Goal: Find specific page/section: Find specific page/section

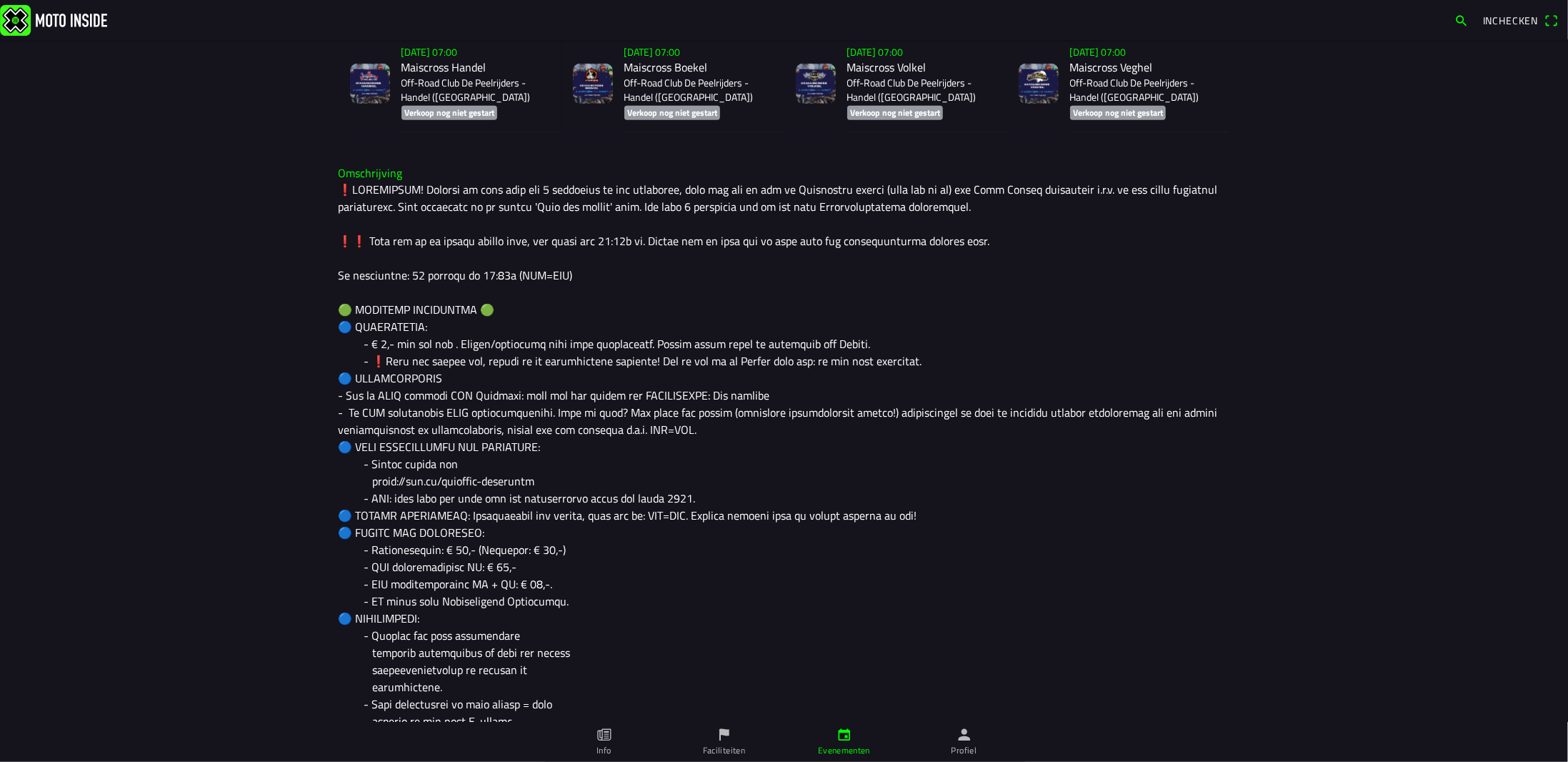
scroll to position [429, 0]
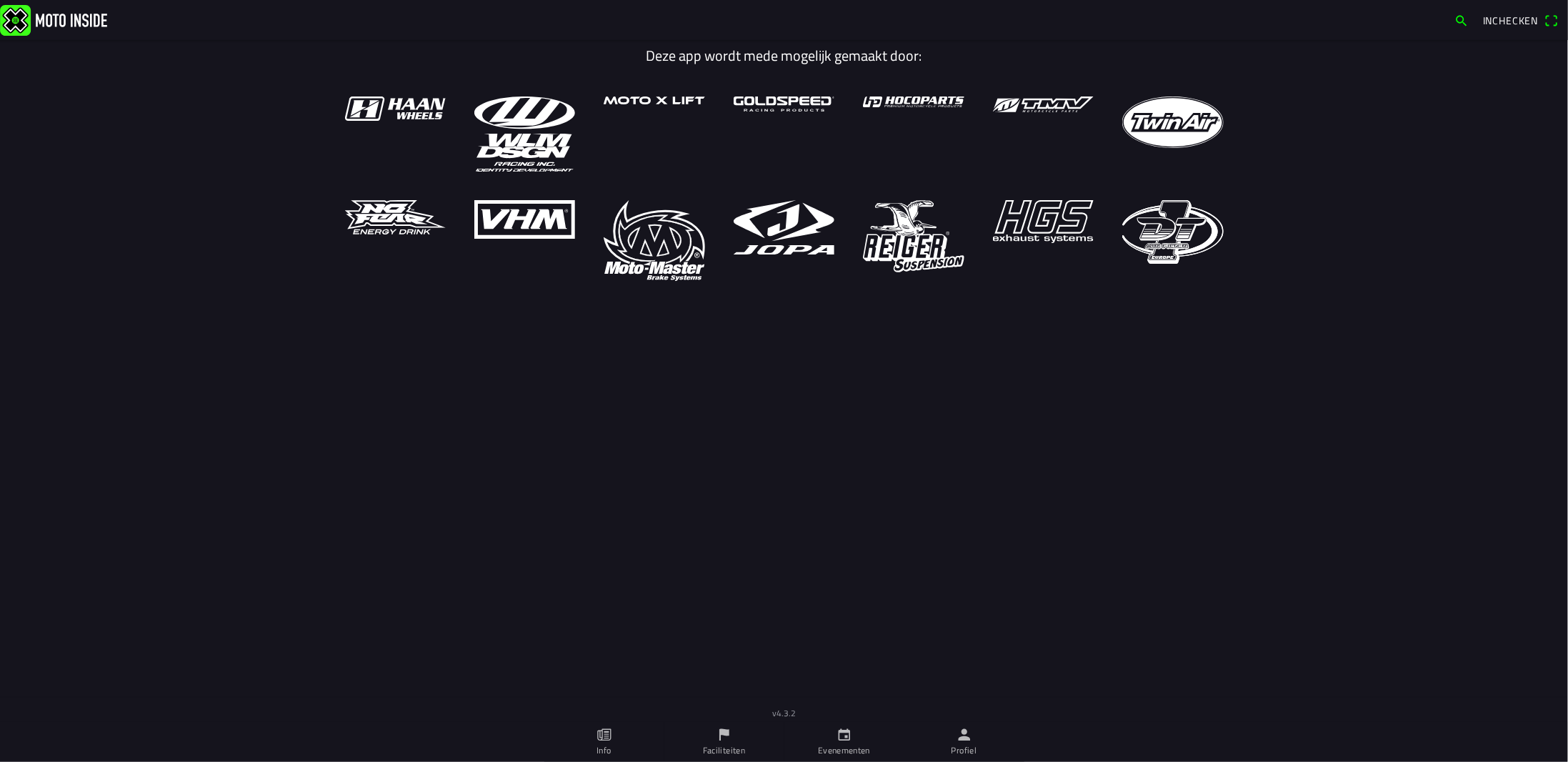
click at [835, 743] on link "Evenementen" at bounding box center [844, 742] width 120 height 40
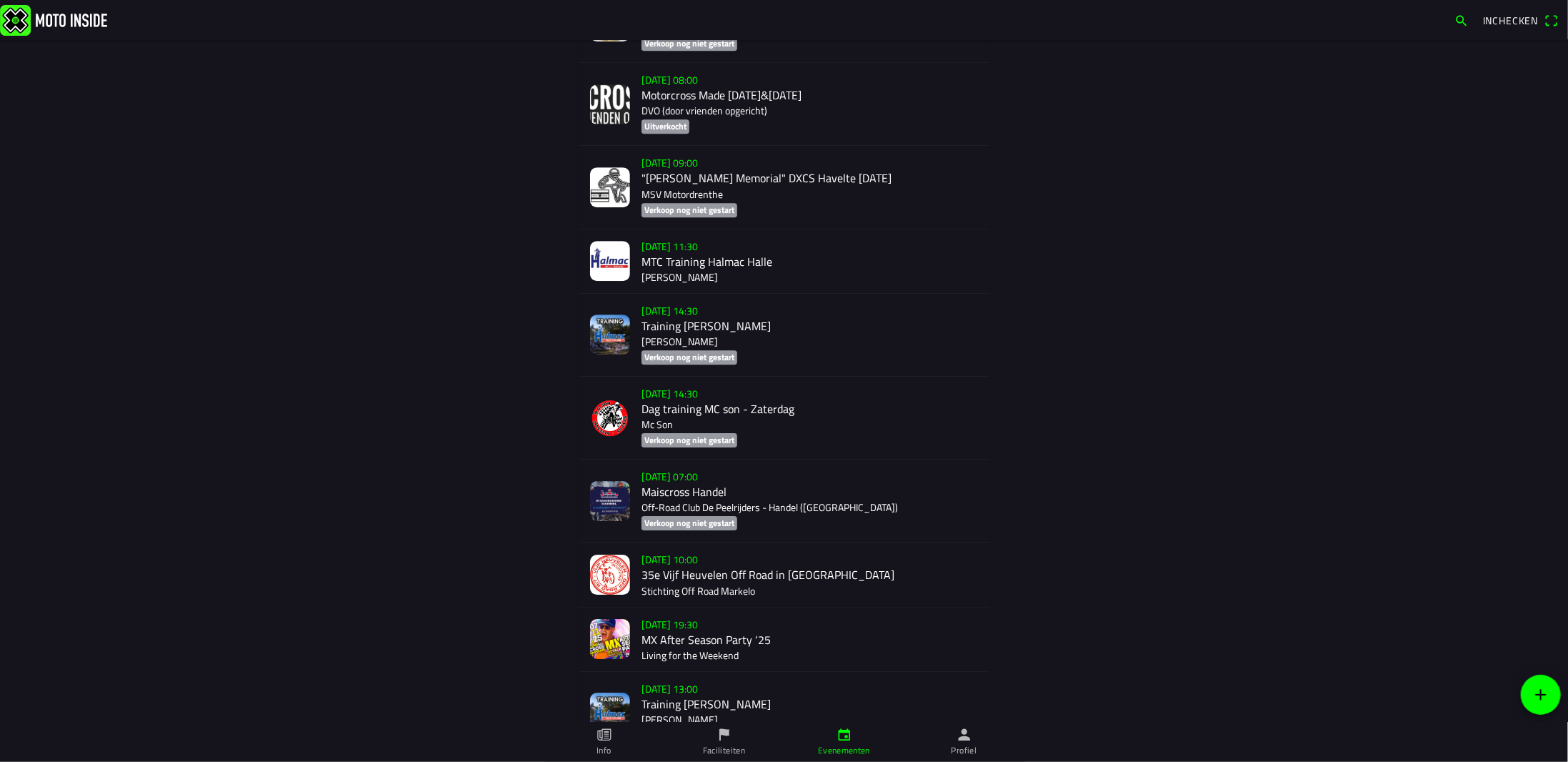
scroll to position [2877, 0]
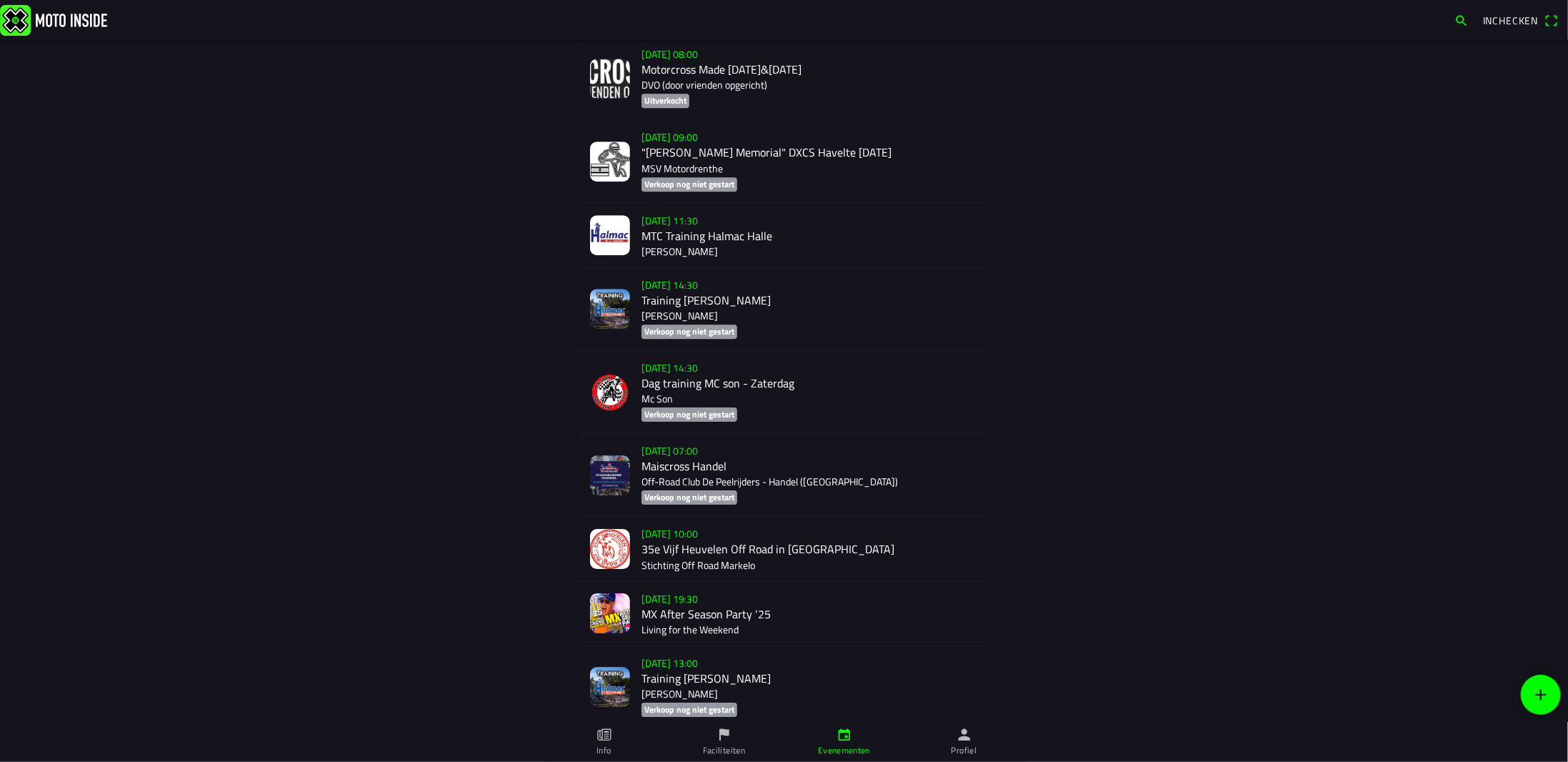
click at [657, 486] on div "zo 2 nov. - 07:00 Maiscross Handel Off-Road Club De Peelrijders - Handel (NB) V…" at bounding box center [810, 475] width 337 height 82
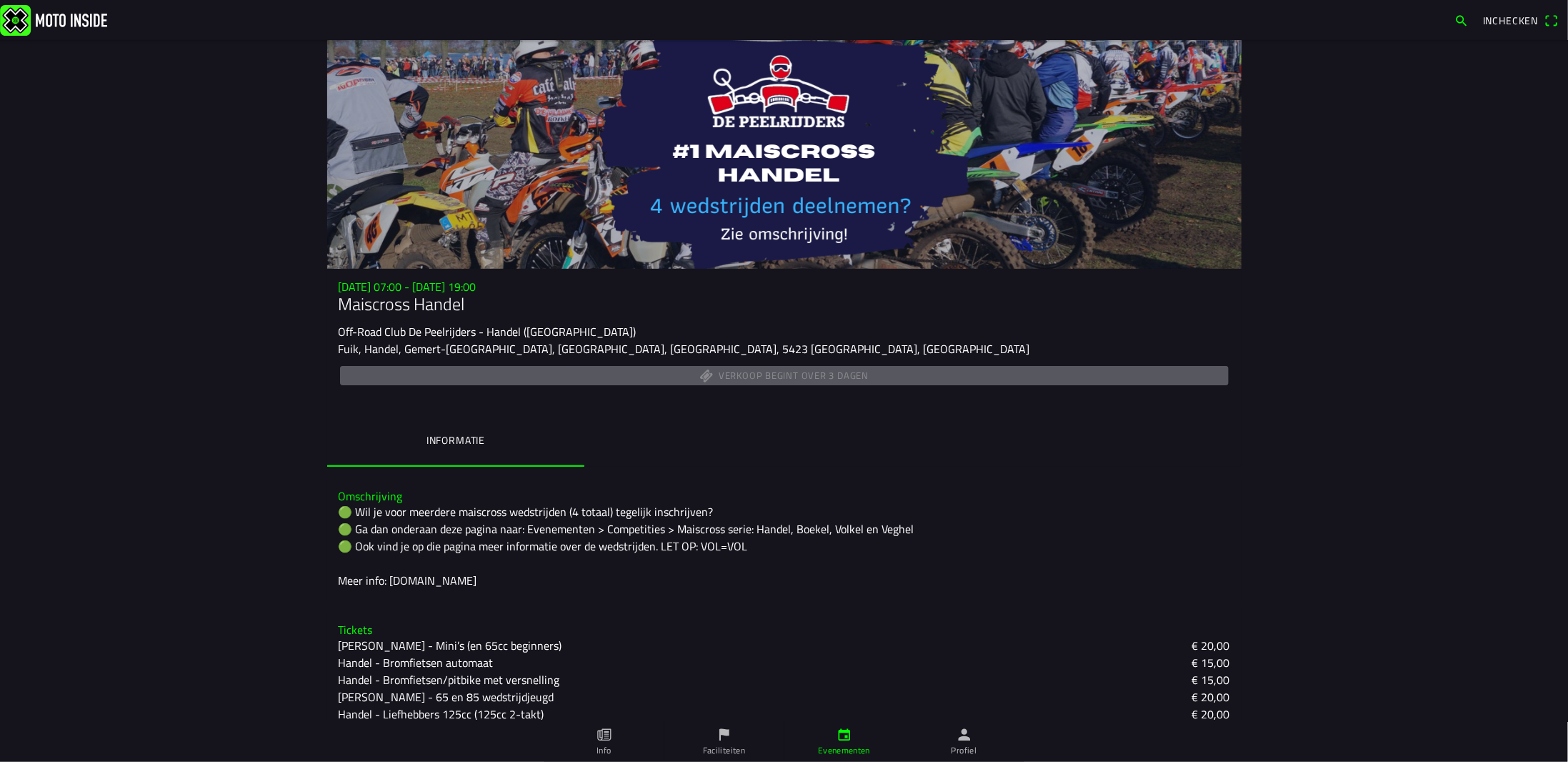
click at [827, 739] on link "Evenementen" at bounding box center [844, 742] width 120 height 40
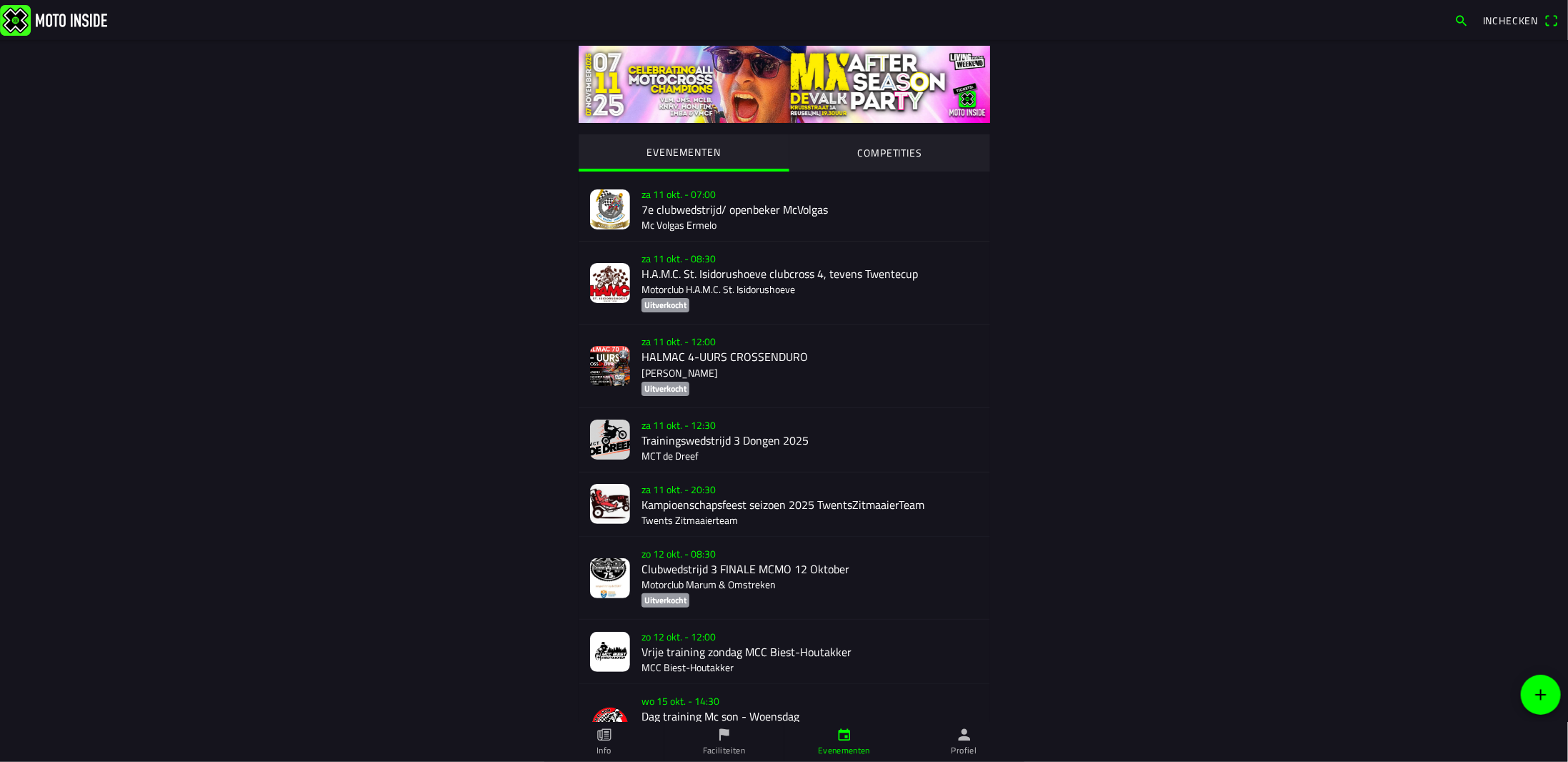
click at [876, 162] on button "COMPETITIES" at bounding box center [889, 152] width 202 height 36
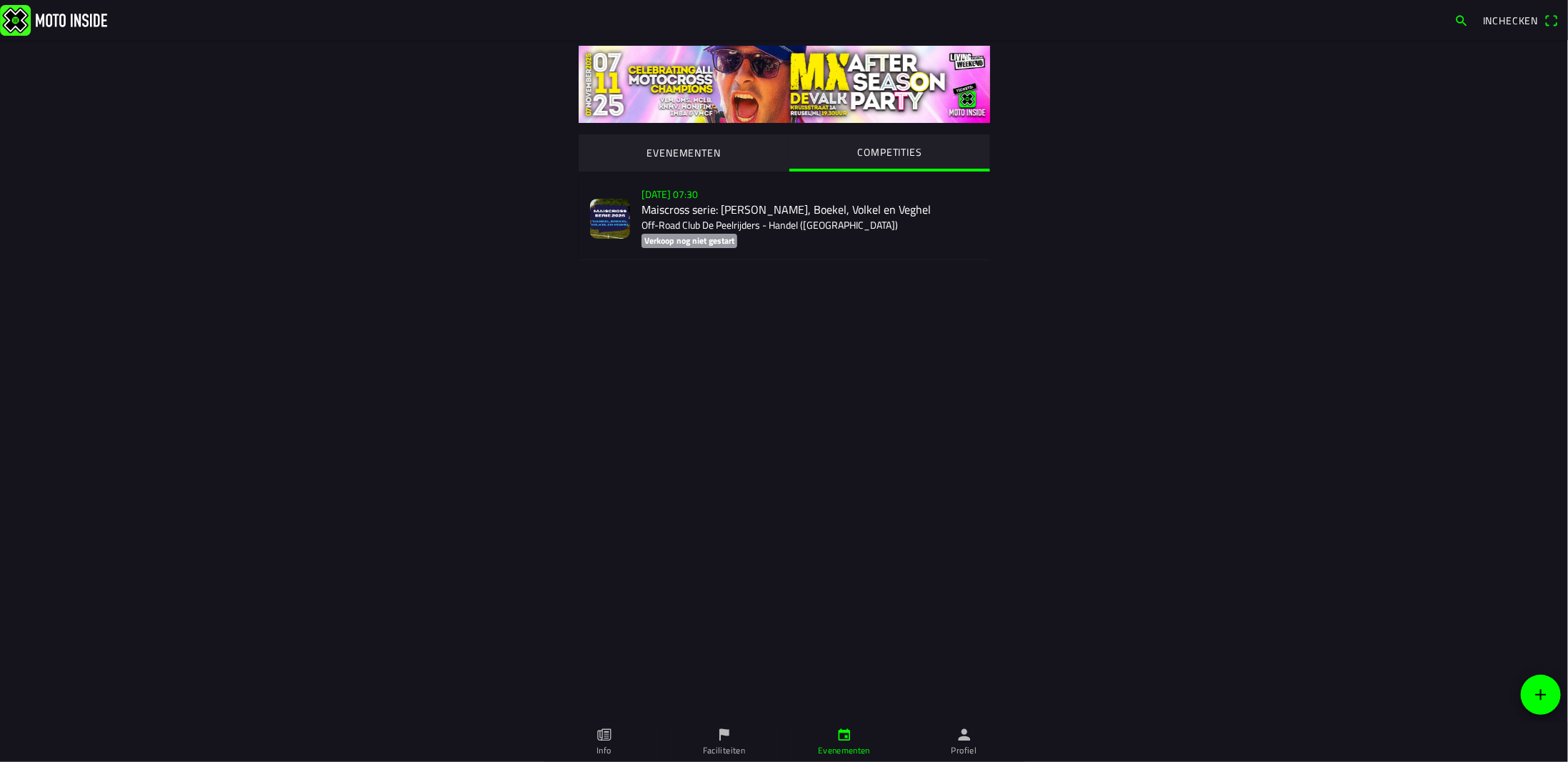
click at [781, 220] on div "zo 2 nov. - 07:30 Maiscross serie: Handel, Boekel, Volkel en Veghel Off-Road Cl…" at bounding box center [810, 218] width 337 height 82
